Goal: Information Seeking & Learning: Learn about a topic

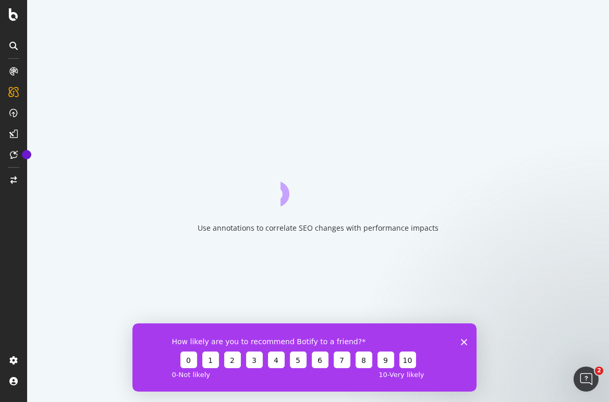
click at [465, 337] on div "How likely are you to recommend Botify to a friend? 0 1 2 3 4 5 6 7 8 9 10 0 - …" at bounding box center [304, 357] width 344 height 68
click at [465, 343] on icon "Close survey" at bounding box center [464, 342] width 6 height 6
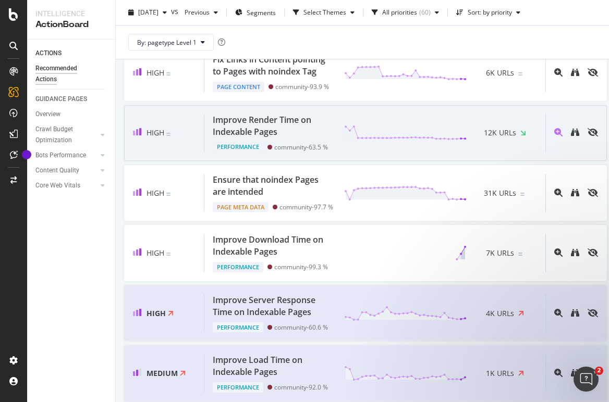
scroll to position [143, 0]
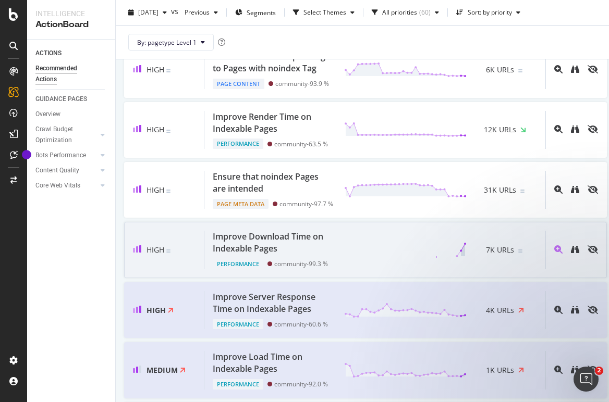
click at [422, 258] on icon at bounding box center [405, 250] width 123 height 16
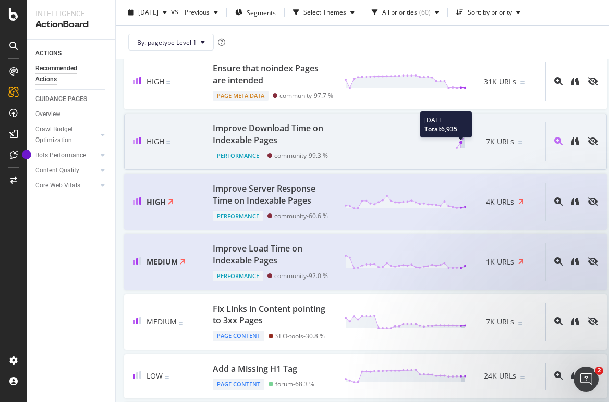
scroll to position [257, 0]
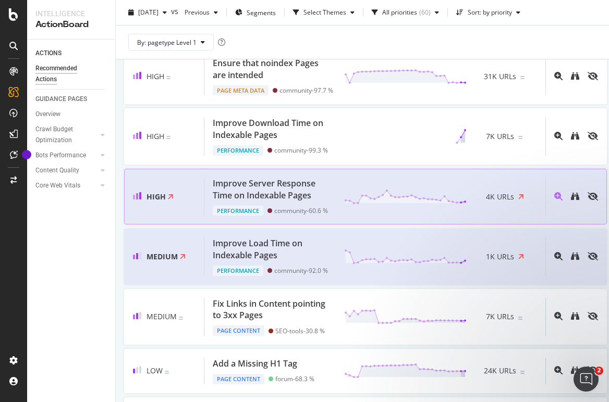
click at [409, 216] on div "Improve Server Response Time on Indexable Pages Performance community - 60.6 % …" at bounding box center [374, 197] width 341 height 38
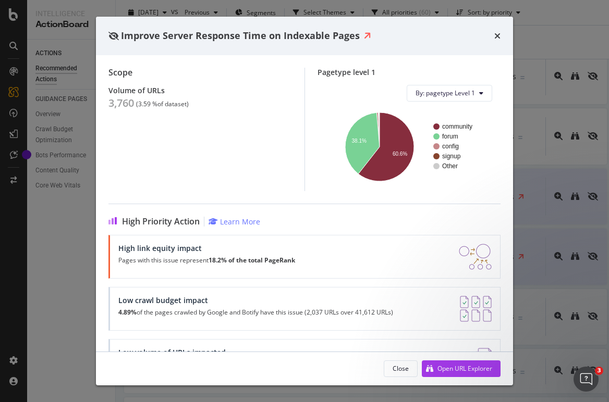
scroll to position [139, 0]
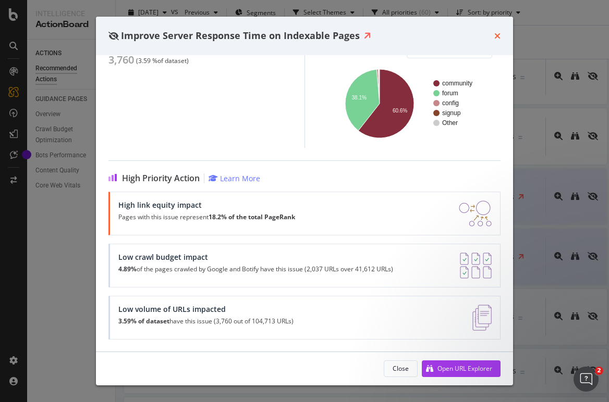
click at [494, 40] on icon "times" at bounding box center [497, 36] width 6 height 8
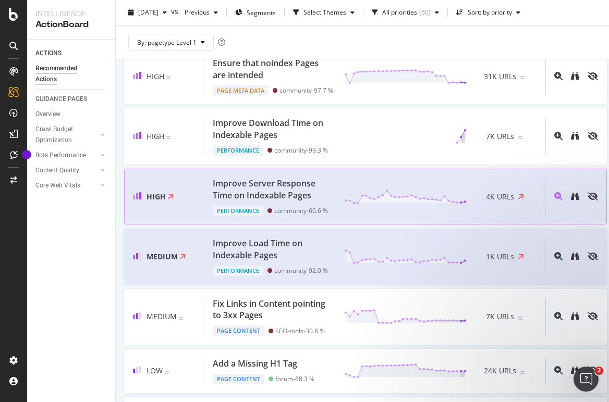
click at [257, 202] on div "Improve Server Response Time on Indexable Pages" at bounding box center [272, 190] width 119 height 24
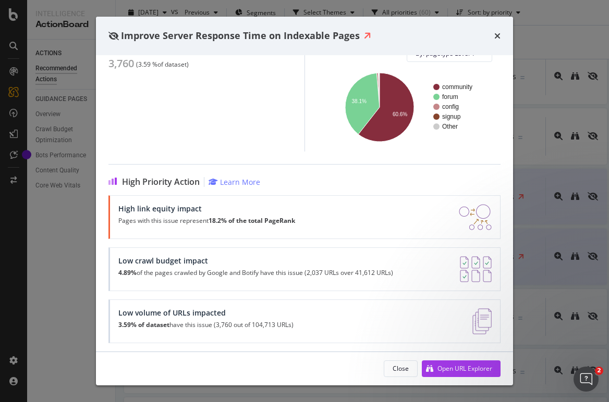
scroll to position [139, 0]
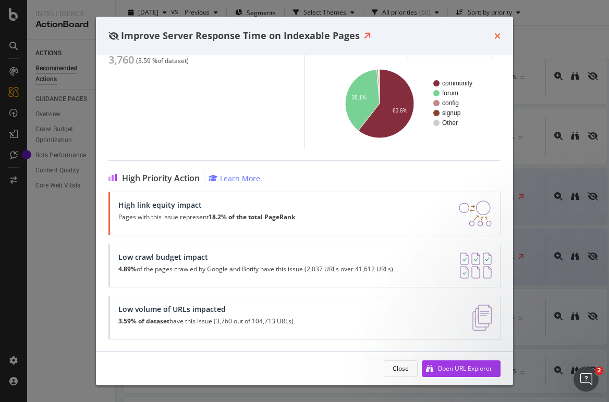
click at [496, 38] on icon "times" at bounding box center [497, 36] width 6 height 8
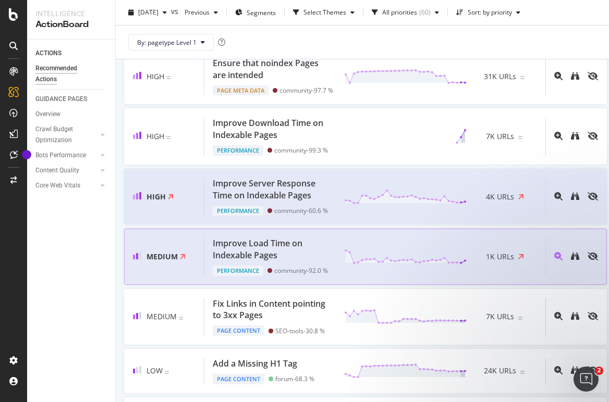
click at [294, 262] on div "Improve Load Time on Indexable Pages" at bounding box center [272, 250] width 119 height 24
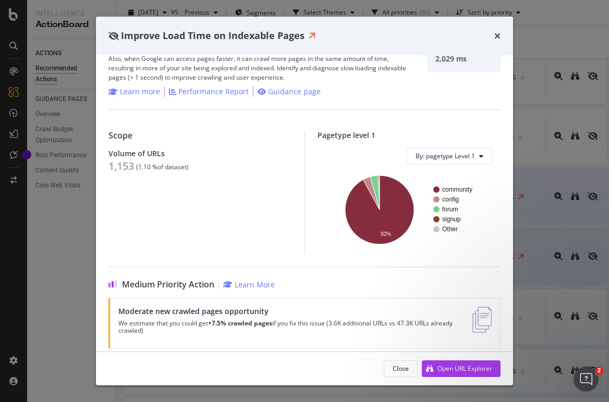
scroll to position [41, 0]
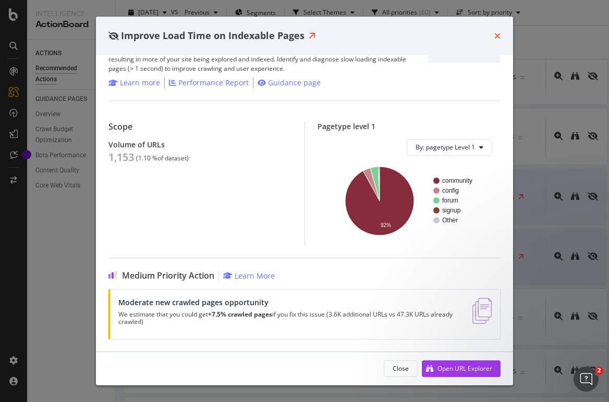
click at [496, 33] on icon "times" at bounding box center [497, 36] width 6 height 8
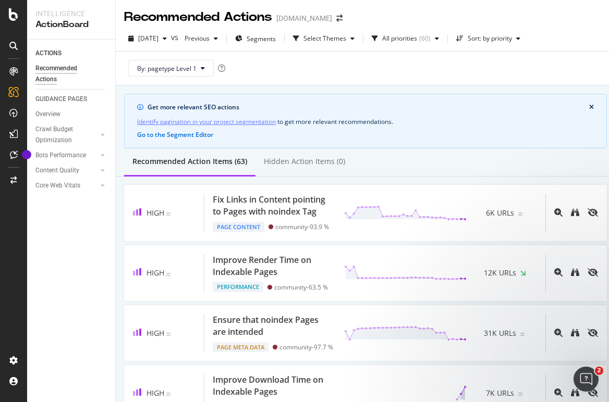
click at [303, 233] on div "Page Content community - 93.9 %" at bounding box center [274, 225] width 123 height 15
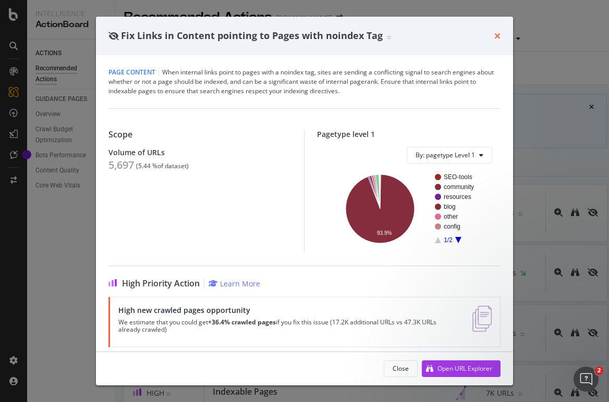
click at [495, 36] on icon "times" at bounding box center [497, 36] width 6 height 8
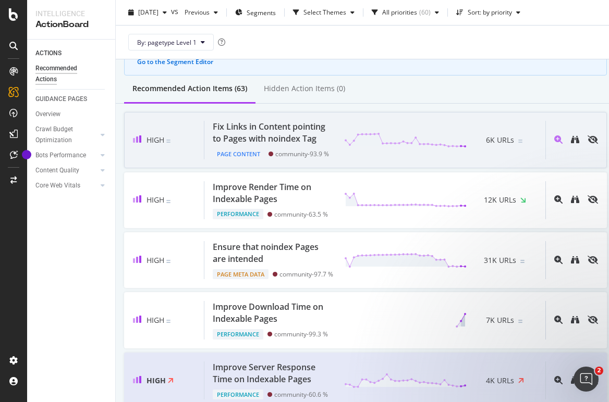
scroll to position [74, 0]
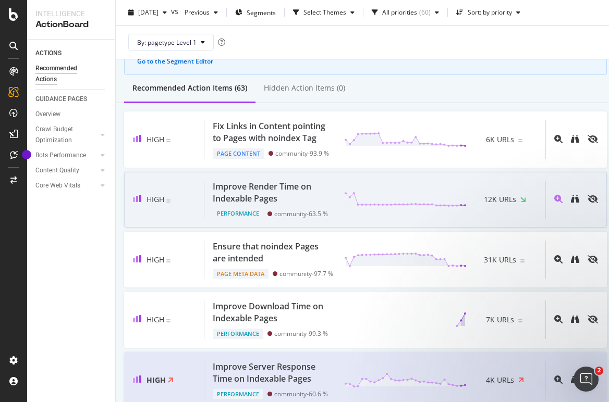
click at [284, 205] on div "Improve Render Time on Indexable Pages" at bounding box center [272, 193] width 119 height 24
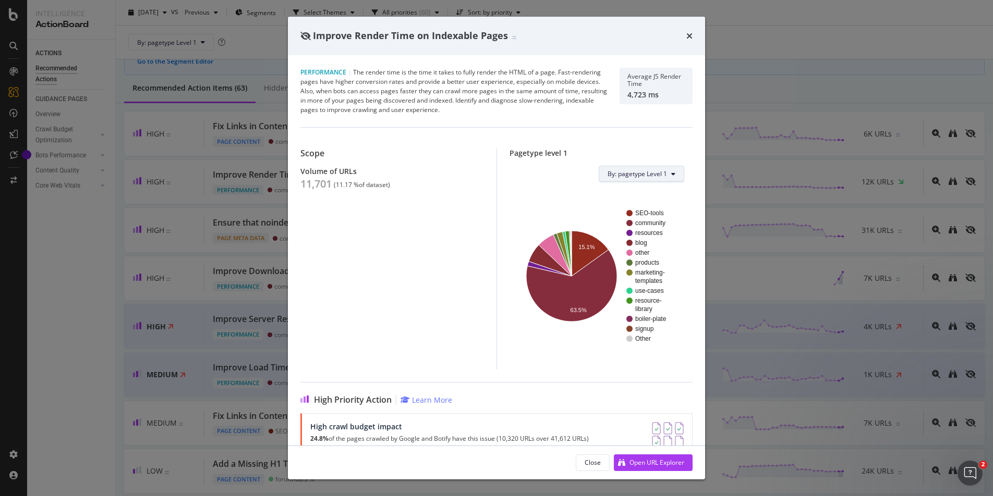
click at [608, 174] on button "By: pagetype Level 1" at bounding box center [642, 174] width 86 height 17
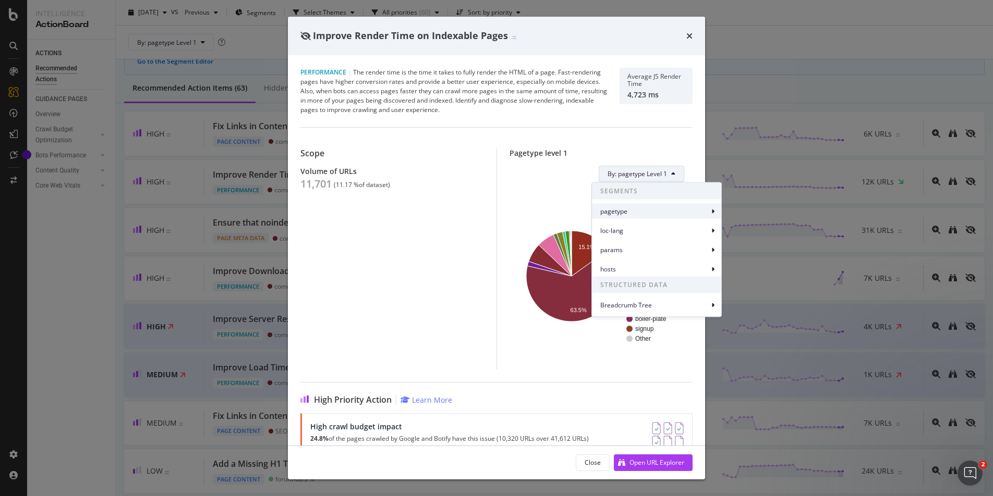
click at [608, 213] on span "pagetype" at bounding box center [654, 210] width 108 height 9
click at [608, 228] on span "loc-lang" at bounding box center [654, 230] width 108 height 9
click at [608, 247] on span "params" at bounding box center [654, 249] width 108 height 9
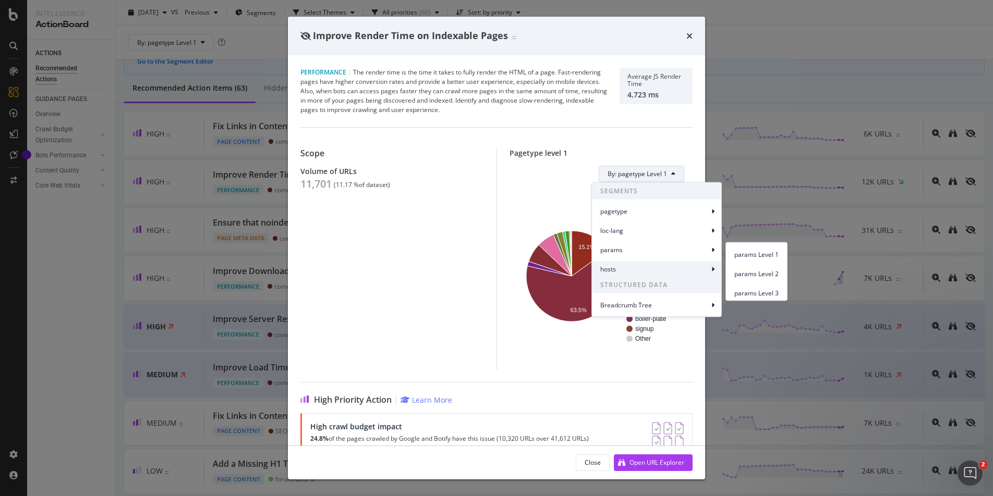
click at [608, 263] on div "hosts" at bounding box center [656, 269] width 129 height 15
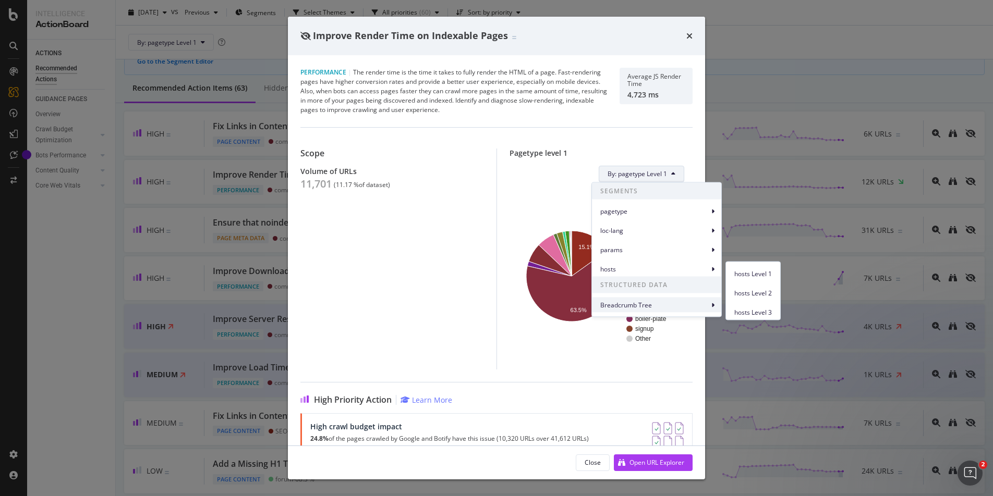
click at [608, 307] on div "Breadcrumb Tree" at bounding box center [656, 305] width 129 height 15
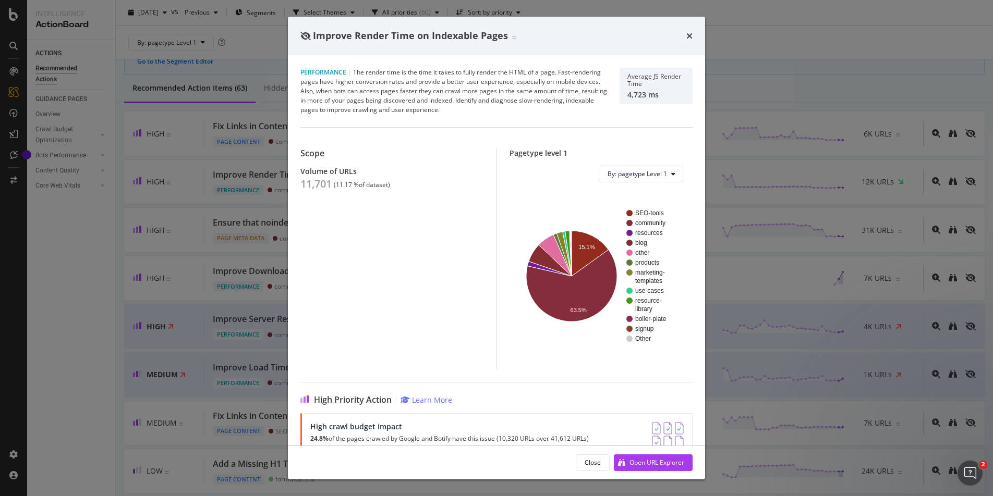
click at [608, 122] on div "Performance | The render time is the time it takes to fully render the HTML of …" at bounding box center [496, 250] width 417 height 390
